Goal: Transaction & Acquisition: Purchase product/service

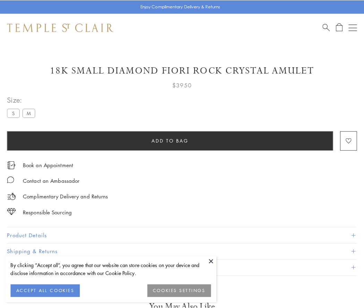
scroll to position [6, 0]
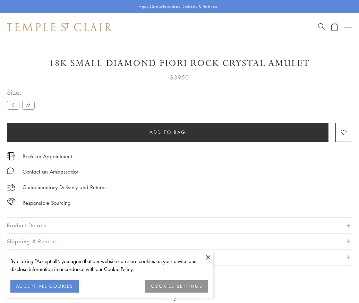
click at [167, 132] on span "Add to bag" at bounding box center [167, 132] width 36 height 8
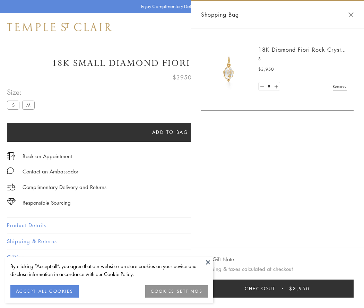
click at [276, 288] on span "Checkout" at bounding box center [260, 289] width 31 height 8
